Goal: Navigation & Orientation: Find specific page/section

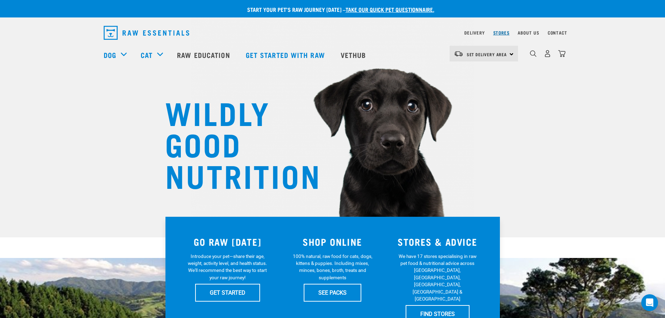
click at [501, 31] on link "Stores" at bounding box center [501, 32] width 16 height 2
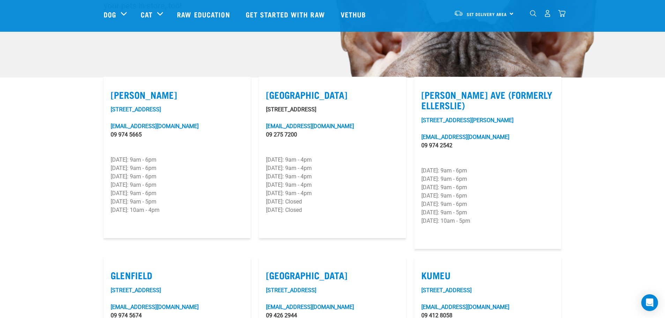
scroll to position [174, 0]
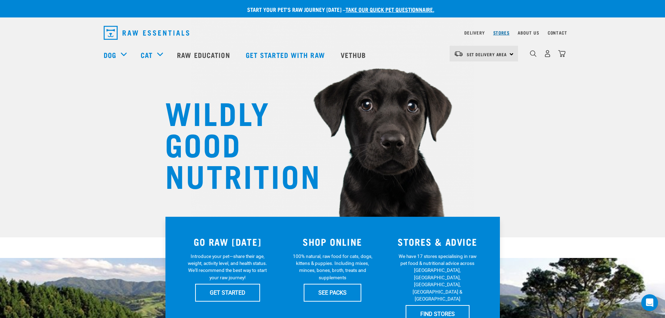
click at [497, 31] on link "Stores" at bounding box center [501, 32] width 16 height 2
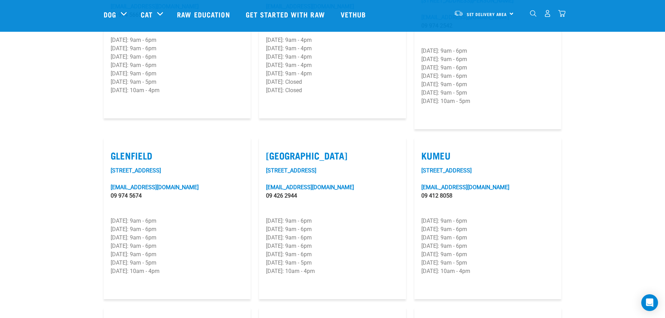
scroll to position [244, 0]
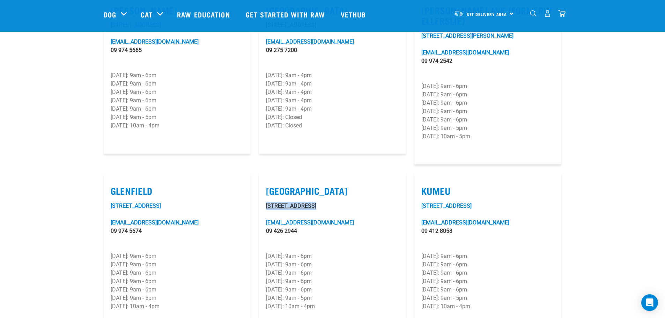
drag, startPoint x: 316, startPoint y: 185, endPoint x: 267, endPoint y: 185, distance: 49.9
click at [267, 202] on p "[STREET_ADDRESS]" at bounding box center [332, 206] width 133 height 8
copy link "[STREET_ADDRESS]"
click at [477, 141] on article "[PERSON_NAME] Ave (Formerly Ellerslie) [STREET_ADDRESS][GEOGRAPHIC_DATA][PERSON…" at bounding box center [487, 78] width 147 height 172
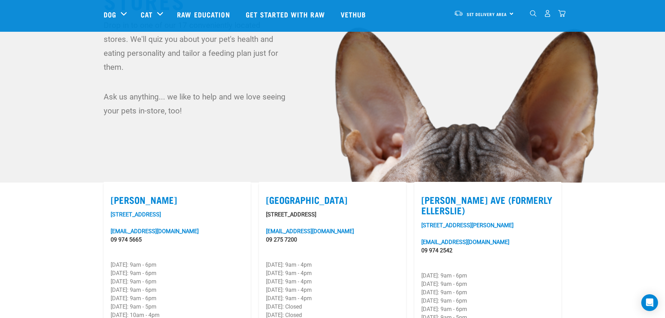
scroll to position [35, 0]
